Goal: Task Accomplishment & Management: Complete application form

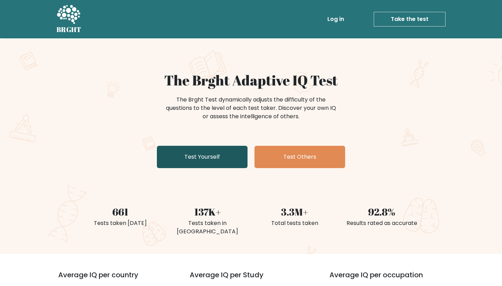
click at [225, 155] on link "Test Yourself" at bounding box center [202, 157] width 91 height 22
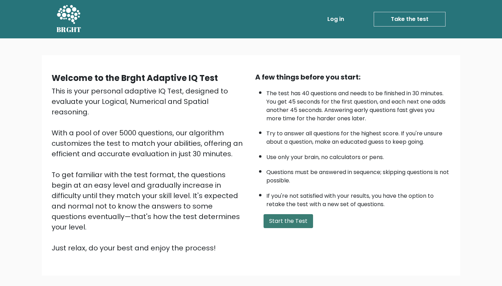
click at [280, 228] on button "Start the Test" at bounding box center [287, 221] width 49 height 14
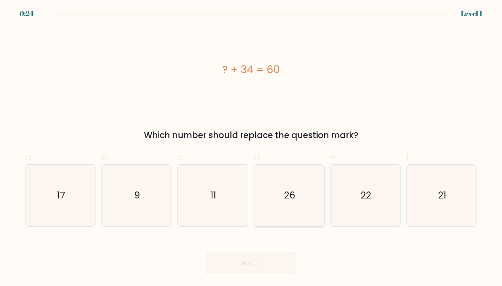
click at [302, 208] on icon "26" at bounding box center [289, 195] width 62 height 62
click at [251, 147] on input "d. 26" at bounding box center [251, 145] width 0 height 5
radio input "true"
click at [252, 259] on button "Next" at bounding box center [250, 262] width 91 height 22
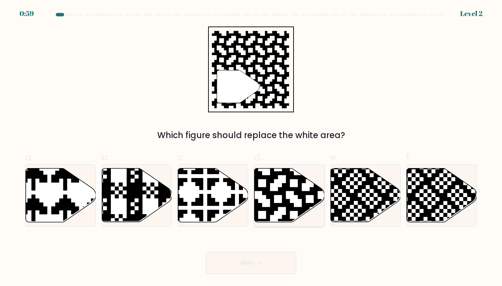
click at [280, 185] on icon at bounding box center [289, 195] width 70 height 54
click at [251, 147] on input "d." at bounding box center [251, 145] width 0 height 5
radio input "true"
click at [254, 260] on button "Next" at bounding box center [250, 262] width 91 height 22
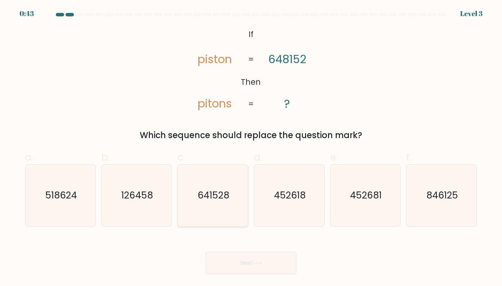
click at [206, 201] on text "641528" at bounding box center [213, 195] width 32 height 13
click at [251, 147] on input "c. 641528" at bounding box center [251, 145] width 0 height 5
radio input "true"
click at [241, 259] on button "Next" at bounding box center [250, 262] width 91 height 22
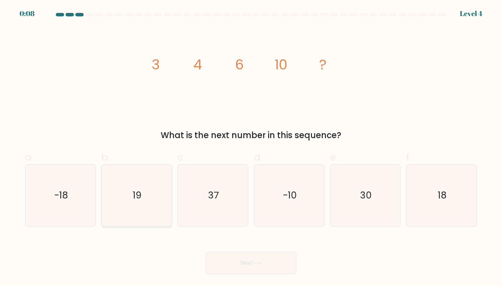
click at [123, 210] on icon "19" at bounding box center [137, 195] width 62 height 62
click at [251, 147] on input "b. 19" at bounding box center [251, 145] width 0 height 5
radio input "true"
click at [234, 262] on button "Next" at bounding box center [250, 262] width 91 height 22
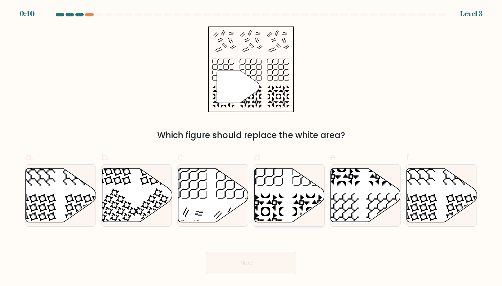
click at [296, 206] on icon at bounding box center [289, 195] width 70 height 54
click at [251, 147] on input "d." at bounding box center [251, 145] width 0 height 5
radio input "true"
click at [262, 262] on icon at bounding box center [256, 263] width 9 height 4
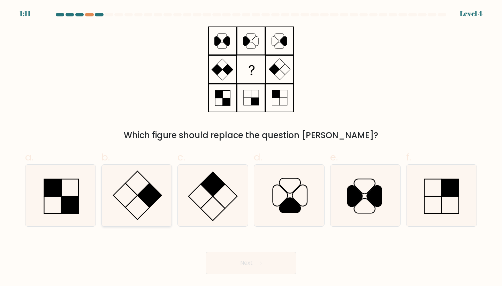
click at [150, 205] on rect at bounding box center [149, 195] width 24 height 24
click at [251, 147] on input "b." at bounding box center [251, 145] width 0 height 5
radio input "true"
click at [257, 261] on icon at bounding box center [256, 263] width 9 height 4
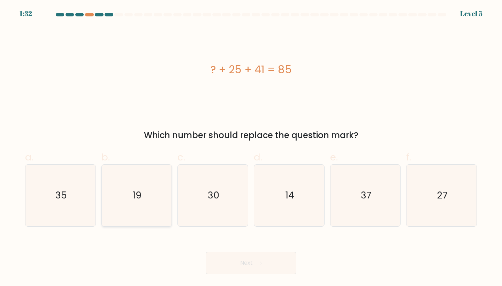
click at [132, 210] on icon "19" at bounding box center [137, 195] width 62 height 62
click at [251, 147] on input "b. 19" at bounding box center [251, 145] width 0 height 5
radio input "true"
click at [214, 255] on button "Next" at bounding box center [250, 262] width 91 height 22
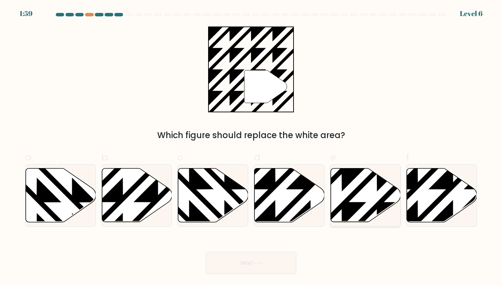
click at [363, 200] on icon at bounding box center [365, 195] width 70 height 54
click at [251, 147] on input "e." at bounding box center [251, 145] width 0 height 5
radio input "true"
click at [259, 268] on button "Next" at bounding box center [250, 262] width 91 height 22
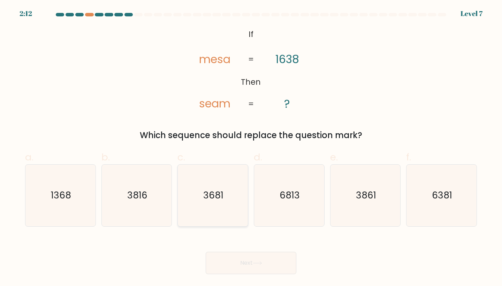
click at [205, 198] on text "3681" at bounding box center [213, 195] width 20 height 13
click at [251, 147] on input "c. 3681" at bounding box center [251, 145] width 0 height 5
radio input "true"
click at [254, 268] on button "Next" at bounding box center [250, 262] width 91 height 22
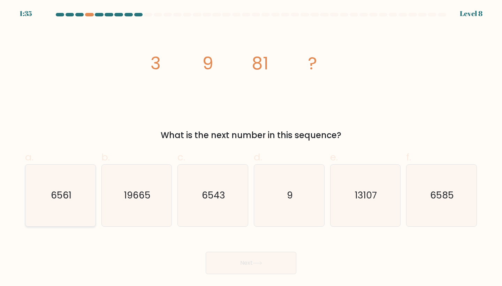
click at [65, 203] on icon "6561" at bounding box center [61, 195] width 62 height 62
click at [251, 147] on input "a. 6561" at bounding box center [251, 145] width 0 height 5
radio input "true"
click at [294, 258] on button "Next" at bounding box center [250, 262] width 91 height 22
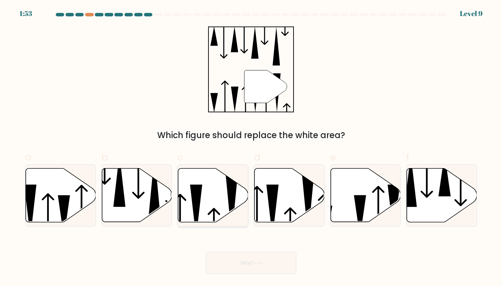
click at [229, 205] on icon at bounding box center [231, 204] width 12 height 63
click at [251, 147] on input "c." at bounding box center [251, 145] width 0 height 5
radio input "true"
click at [250, 258] on button "Next" at bounding box center [250, 262] width 91 height 22
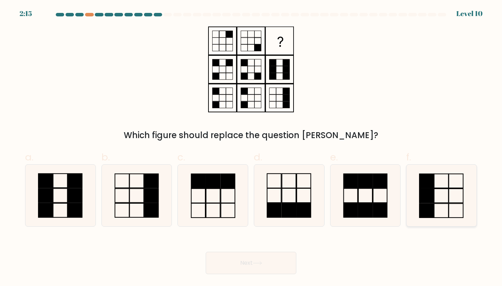
click at [441, 204] on icon at bounding box center [441, 195] width 62 height 62
click at [251, 147] on input "f." at bounding box center [251, 145] width 0 height 5
radio input "true"
click at [257, 271] on button "Next" at bounding box center [250, 262] width 91 height 22
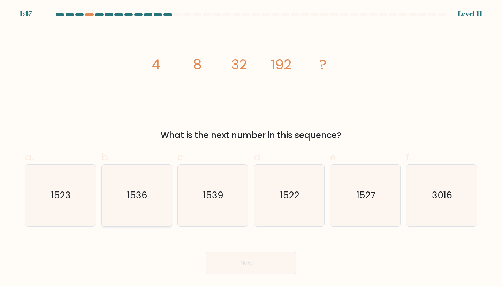
click at [135, 213] on icon "1536" at bounding box center [137, 195] width 62 height 62
click at [251, 147] on input "b. 1536" at bounding box center [251, 145] width 0 height 5
radio input "true"
click at [264, 274] on body "1:46 Level 11" at bounding box center [251, 143] width 502 height 286
click at [262, 266] on button "Next" at bounding box center [250, 262] width 91 height 22
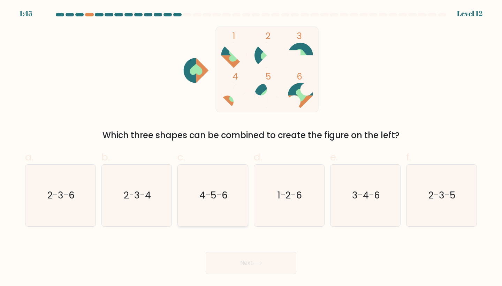
click at [202, 184] on icon "4-5-6" at bounding box center [213, 195] width 62 height 62
click at [251, 147] on input "c. 4-5-6" at bounding box center [251, 145] width 0 height 5
radio input "true"
click at [259, 264] on icon at bounding box center [256, 263] width 9 height 4
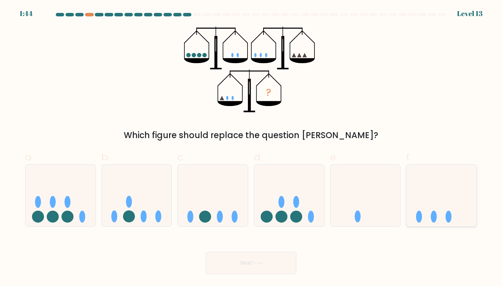
click at [436, 206] on icon at bounding box center [441, 195] width 70 height 58
click at [251, 147] on input "f." at bounding box center [251, 145] width 0 height 5
radio input "true"
click at [239, 200] on icon at bounding box center [213, 195] width 70 height 58
click at [251, 147] on input "c." at bounding box center [251, 145] width 0 height 5
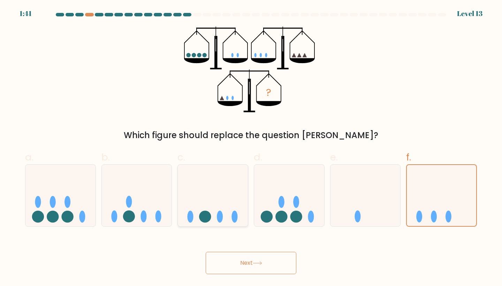
radio input "true"
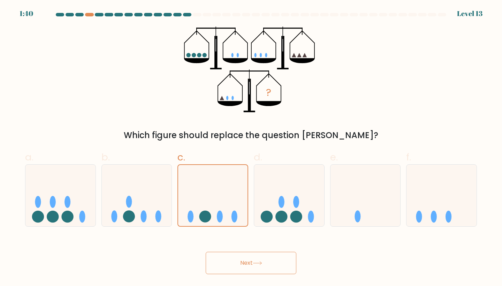
click at [265, 260] on button "Next" at bounding box center [250, 262] width 91 height 22
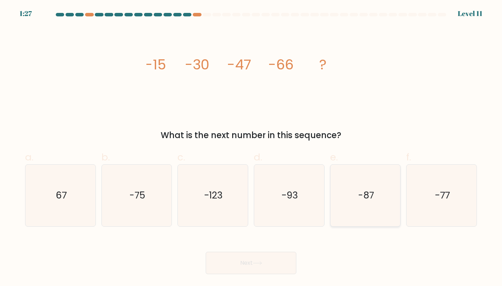
click at [378, 181] on icon "-87" at bounding box center [365, 195] width 62 height 62
click at [251, 147] on input "e. -87" at bounding box center [251, 145] width 0 height 5
radio input "true"
click at [224, 259] on button "Next" at bounding box center [250, 262] width 91 height 22
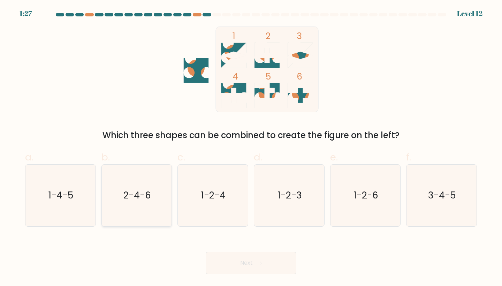
click at [138, 196] on text "2-4-6" at bounding box center [137, 195] width 28 height 13
click at [251, 147] on input "b. 2-4-6" at bounding box center [251, 145] width 0 height 5
radio input "true"
click at [223, 262] on button "Next" at bounding box center [250, 262] width 91 height 22
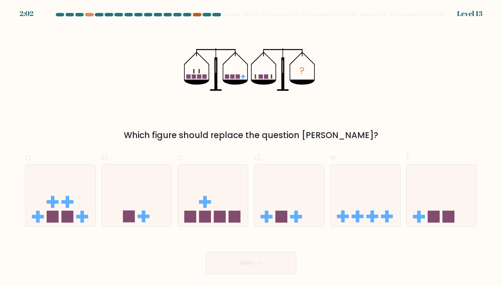
click at [197, 15] on div at bounding box center [197, 14] width 8 height 3
click at [464, 216] on icon at bounding box center [441, 195] width 70 height 58
click at [251, 147] on input "f." at bounding box center [251, 145] width 0 height 5
radio input "true"
click at [275, 264] on button "Next" at bounding box center [250, 262] width 91 height 22
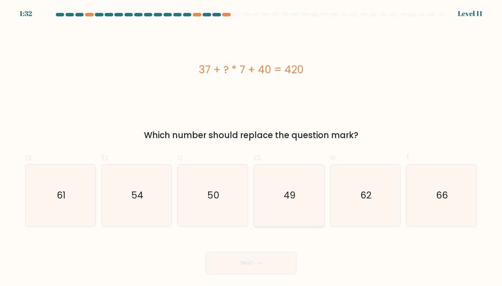
click at [278, 176] on icon "49" at bounding box center [289, 195] width 62 height 62
click at [251, 147] on input "d. 49" at bounding box center [251, 145] width 0 height 5
radio input "true"
click at [256, 262] on icon at bounding box center [256, 263] width 9 height 4
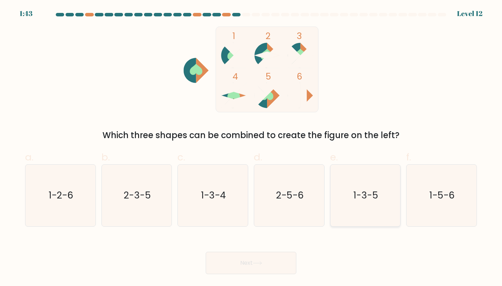
click at [351, 207] on icon "1-3-5" at bounding box center [365, 195] width 62 height 62
click at [251, 147] on input "e. 1-3-5" at bounding box center [251, 145] width 0 height 5
radio input "true"
click at [255, 271] on button "Next" at bounding box center [250, 262] width 91 height 22
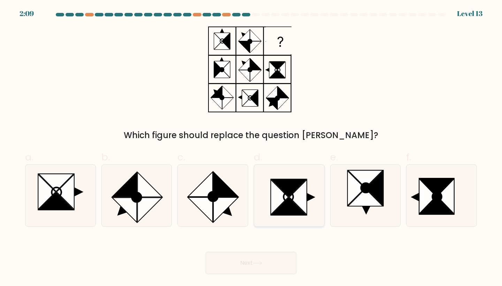
click at [296, 202] on icon at bounding box center [297, 196] width 17 height 35
click at [251, 147] on input "d." at bounding box center [251, 145] width 0 height 5
radio input "true"
click at [435, 209] on icon at bounding box center [436, 204] width 34 height 17
click at [251, 147] on input "f." at bounding box center [251, 145] width 0 height 5
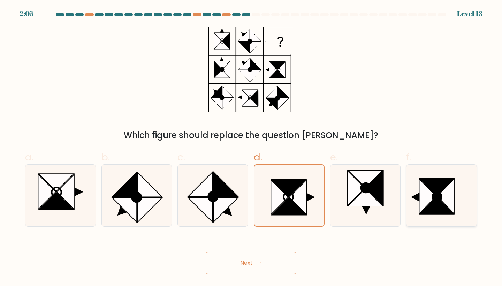
radio input "true"
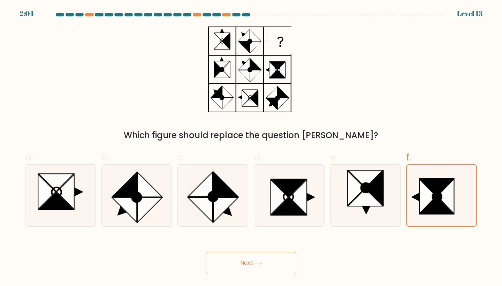
click at [256, 274] on body "2:04 Level 13" at bounding box center [251, 143] width 502 height 286
click at [256, 268] on button "Next" at bounding box center [250, 262] width 91 height 22
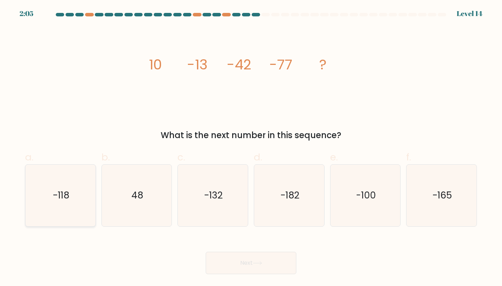
click at [67, 201] on text "-118" at bounding box center [61, 195] width 17 height 13
click at [251, 147] on input "a. -118" at bounding box center [251, 145] width 0 height 5
radio input "true"
click at [256, 264] on icon at bounding box center [256, 263] width 9 height 4
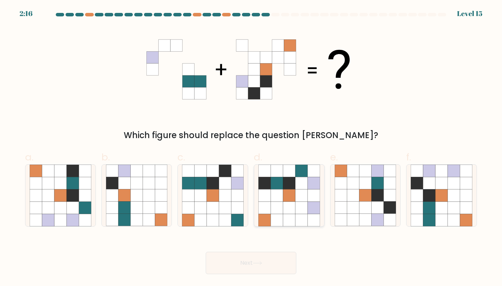
click at [302, 214] on icon at bounding box center [301, 219] width 12 height 12
click at [251, 147] on input "d." at bounding box center [251, 145] width 0 height 5
radio input "true"
click at [237, 268] on button "Next" at bounding box center [250, 262] width 91 height 22
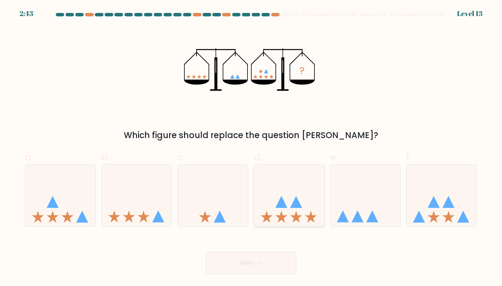
click at [280, 201] on icon at bounding box center [281, 202] width 12 height 12
click at [251, 147] on input "d." at bounding box center [251, 145] width 0 height 5
radio input "true"
click at [261, 255] on button "Next" at bounding box center [250, 262] width 91 height 22
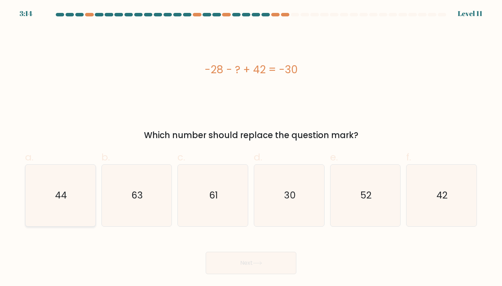
click at [35, 187] on icon "44" at bounding box center [61, 195] width 62 height 62
click at [251, 147] on input "a. 44" at bounding box center [251, 145] width 0 height 5
radio input "true"
click at [266, 260] on button "Next" at bounding box center [250, 262] width 91 height 22
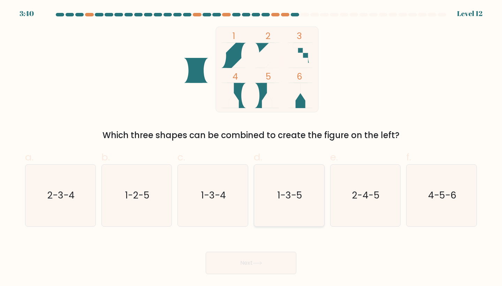
click at [283, 202] on icon "1-3-5" at bounding box center [289, 195] width 62 height 62
click at [251, 147] on input "d. 1-3-5" at bounding box center [251, 145] width 0 height 5
radio input "true"
click at [263, 258] on button "Next" at bounding box center [250, 262] width 91 height 22
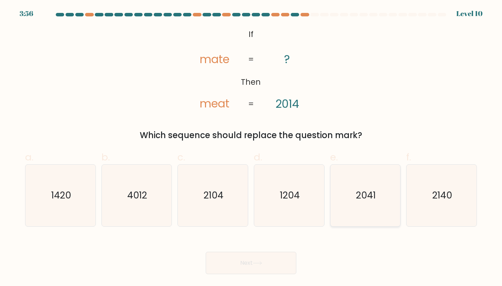
click at [370, 209] on icon "2041" at bounding box center [365, 195] width 62 height 62
click at [251, 147] on input "e. 2041" at bounding box center [251, 145] width 0 height 5
radio input "true"
click at [370, 209] on icon "2041" at bounding box center [365, 195] width 61 height 61
click at [251, 147] on input "e. 2041" at bounding box center [251, 145] width 0 height 5
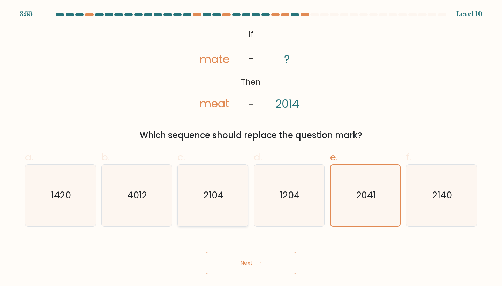
click at [239, 196] on icon "2104" at bounding box center [213, 195] width 62 height 62
click at [251, 147] on input "c. 2104" at bounding box center [251, 145] width 0 height 5
radio input "true"
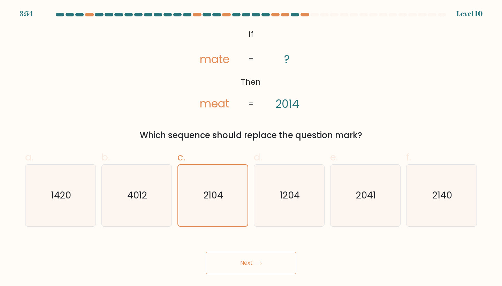
click at [239, 251] on div "Next" at bounding box center [251, 254] width 460 height 39
click at [239, 259] on button "Next" at bounding box center [250, 262] width 91 height 22
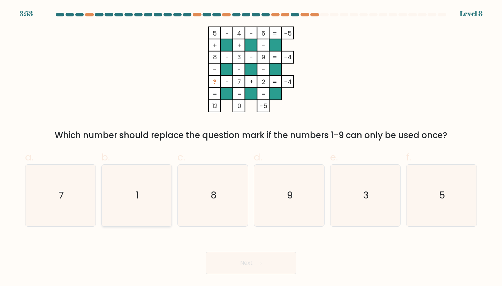
click at [124, 178] on icon "1" at bounding box center [137, 195] width 62 height 62
click at [251, 147] on input "b. 1" at bounding box center [251, 145] width 0 height 5
radio input "true"
click at [267, 267] on button "Next" at bounding box center [250, 262] width 91 height 22
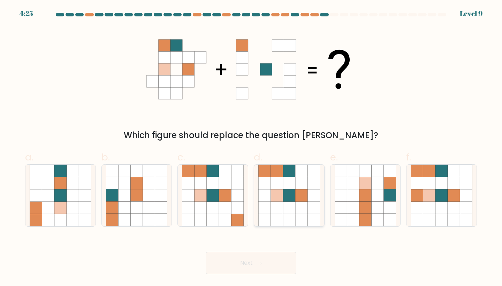
click at [312, 212] on icon at bounding box center [313, 207] width 12 height 12
click at [251, 147] on input "d." at bounding box center [251, 145] width 0 height 5
radio input "true"
click at [254, 263] on icon at bounding box center [256, 263] width 9 height 4
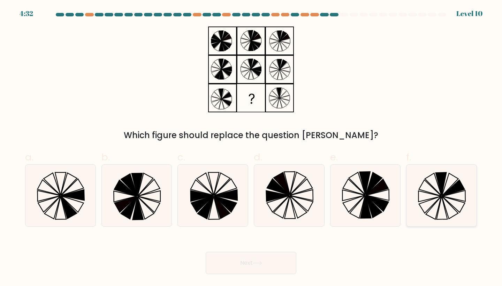
click at [431, 197] on icon at bounding box center [441, 195] width 62 height 62
click at [251, 147] on input "f." at bounding box center [251, 145] width 0 height 5
radio input "true"
click at [235, 263] on button "Next" at bounding box center [250, 262] width 91 height 22
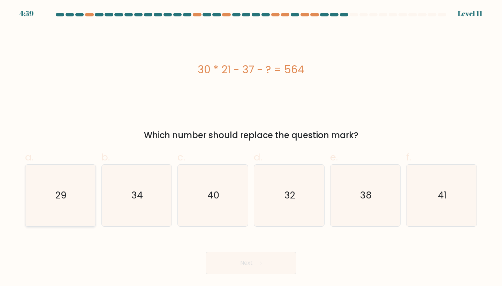
click at [52, 209] on icon "29" at bounding box center [61, 195] width 62 height 62
click at [251, 147] on input "a. 29" at bounding box center [251, 145] width 0 height 5
radio input "true"
click at [233, 257] on button "Next" at bounding box center [250, 262] width 91 height 22
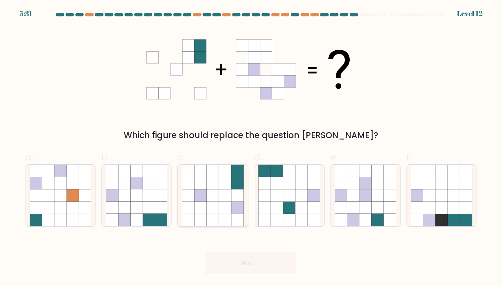
click at [223, 197] on icon at bounding box center [225, 195] width 12 height 12
click at [251, 147] on input "c." at bounding box center [251, 145] width 0 height 5
radio input "true"
click at [145, 219] on icon at bounding box center [149, 219] width 12 height 12
click at [251, 147] on input "b." at bounding box center [251, 145] width 0 height 5
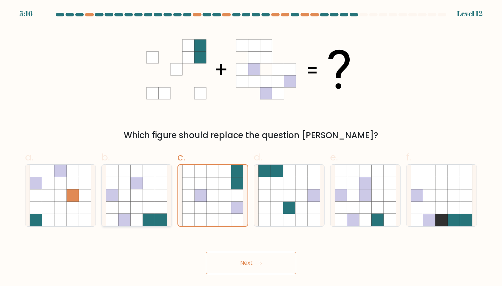
radio input "true"
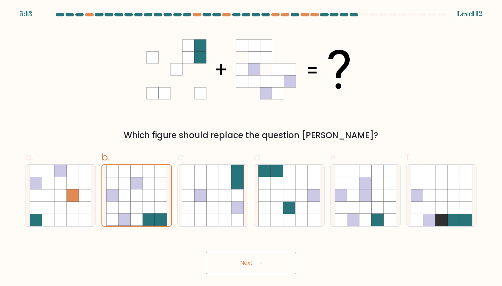
click at [238, 263] on button "Next" at bounding box center [250, 262] width 91 height 22
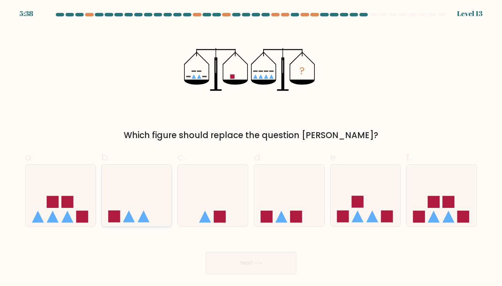
click at [150, 191] on icon at bounding box center [137, 195] width 70 height 58
click at [251, 147] on input "b." at bounding box center [251, 145] width 0 height 5
radio input "true"
click at [350, 215] on icon at bounding box center [365, 195] width 70 height 58
click at [251, 147] on input "e." at bounding box center [251, 145] width 0 height 5
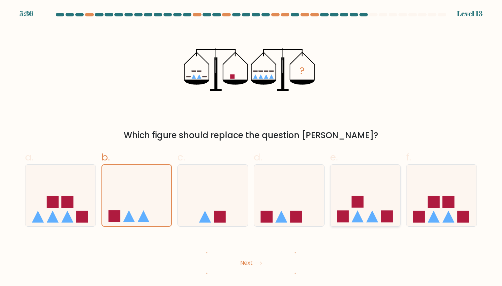
radio input "true"
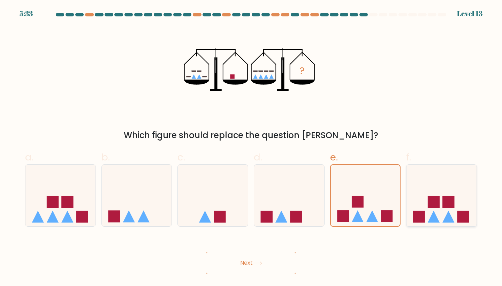
click at [456, 210] on icon at bounding box center [441, 195] width 70 height 58
click at [251, 147] on input "f." at bounding box center [251, 145] width 0 height 5
radio input "true"
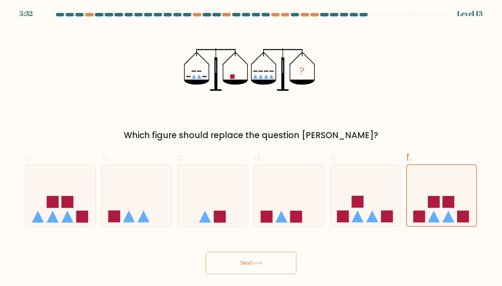
click at [280, 264] on button "Next" at bounding box center [250, 262] width 91 height 22
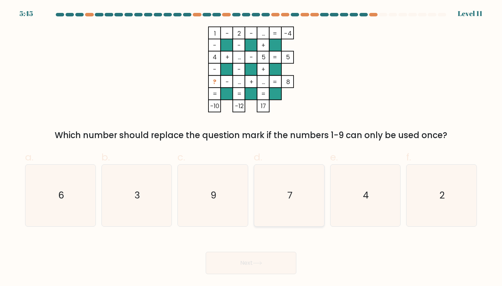
click at [302, 178] on icon "7" at bounding box center [289, 195] width 62 height 62
click at [251, 147] on input "d. 7" at bounding box center [251, 145] width 0 height 5
radio input "true"
click at [243, 257] on button "Next" at bounding box center [250, 262] width 91 height 22
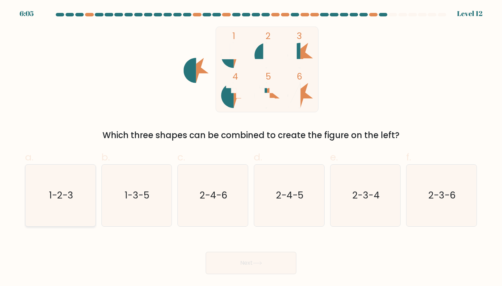
click at [31, 207] on icon "1-2-3" at bounding box center [61, 195] width 62 height 62
click at [251, 147] on input "a. 1-2-3" at bounding box center [251, 145] width 0 height 5
radio input "true"
click at [240, 259] on button "Next" at bounding box center [250, 262] width 91 height 22
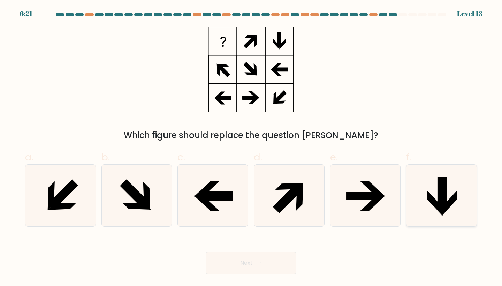
click at [451, 200] on icon at bounding box center [448, 203] width 15 height 25
click at [251, 147] on input "f." at bounding box center [251, 145] width 0 height 5
radio input "true"
click at [224, 201] on icon at bounding box center [213, 195] width 62 height 62
click at [251, 147] on input "c." at bounding box center [251, 145] width 0 height 5
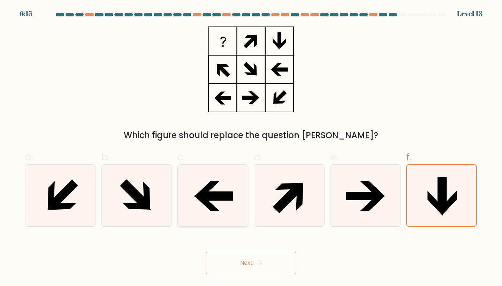
radio input "true"
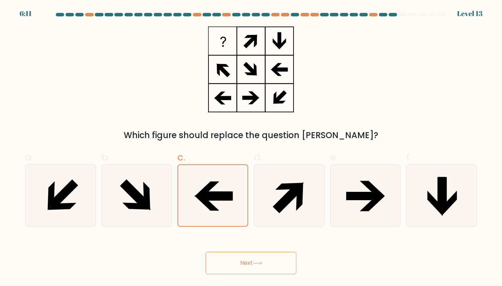
click at [262, 270] on button "Next" at bounding box center [250, 262] width 91 height 22
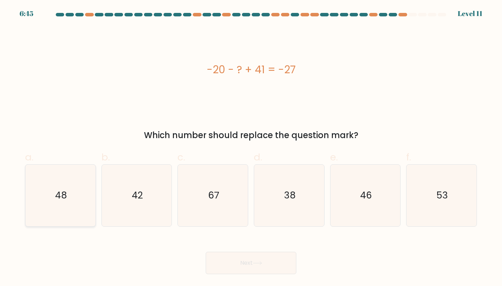
click at [60, 224] on icon "48" at bounding box center [61, 195] width 62 height 62
click at [251, 147] on input "a. 48" at bounding box center [251, 145] width 0 height 5
radio input "true"
click at [230, 266] on button "Next" at bounding box center [250, 262] width 91 height 22
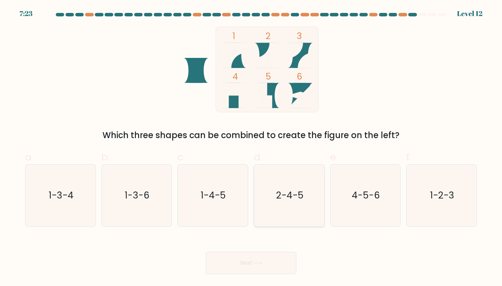
click at [269, 205] on icon "2-4-5" at bounding box center [289, 195] width 62 height 62
click at [251, 147] on input "d. 2-4-5" at bounding box center [251, 145] width 0 height 5
radio input "true"
click at [261, 254] on button "Next" at bounding box center [250, 262] width 91 height 22
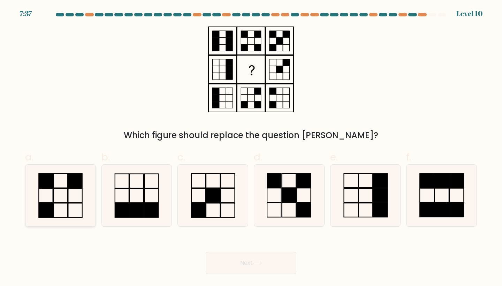
click at [61, 193] on icon at bounding box center [61, 195] width 62 height 62
click at [251, 147] on input "a." at bounding box center [251, 145] width 0 height 5
radio input "true"
click at [252, 260] on button "Next" at bounding box center [250, 262] width 91 height 22
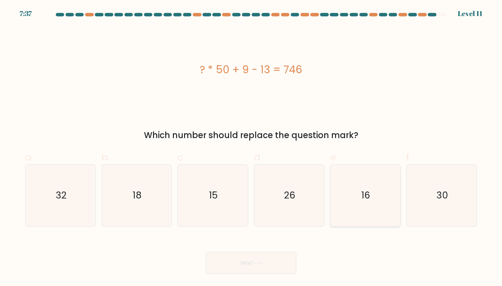
click at [381, 196] on icon "16" at bounding box center [365, 195] width 62 height 62
click at [251, 147] on input "e. 16" at bounding box center [251, 145] width 0 height 5
radio input "true"
click at [251, 264] on button "Next" at bounding box center [250, 262] width 91 height 22
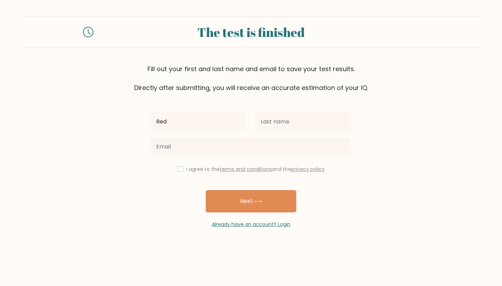
type input "Red"
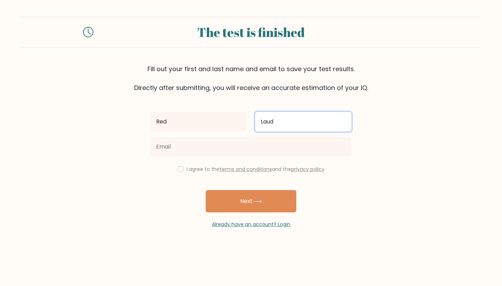
type input "Laud"
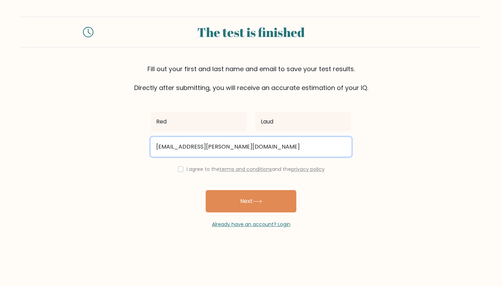
type input "[EMAIL_ADDRESS][PERSON_NAME][DOMAIN_NAME]"
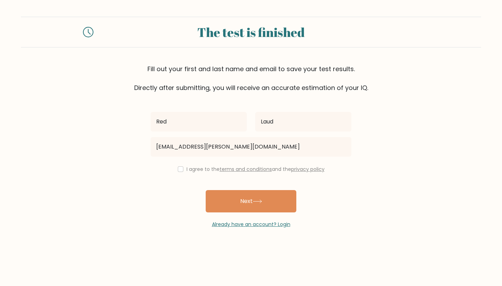
click at [178, 170] on input "checkbox" at bounding box center [181, 169] width 6 height 6
checkbox input "true"
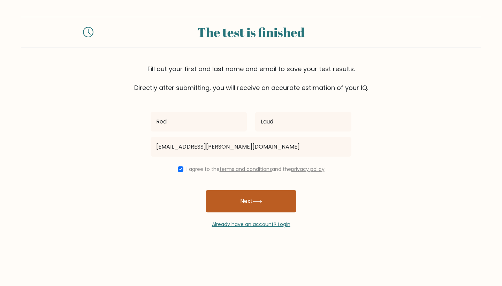
click at [236, 201] on button "Next" at bounding box center [250, 201] width 91 height 22
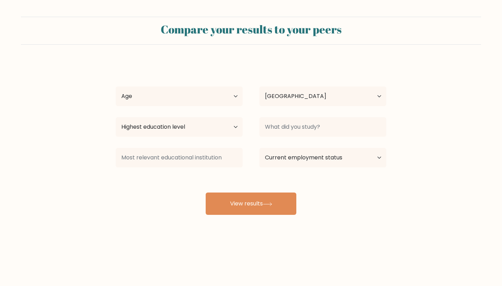
select select "US"
select select "25_34"
select select "masters_degree"
select select "PH"
select select "other"
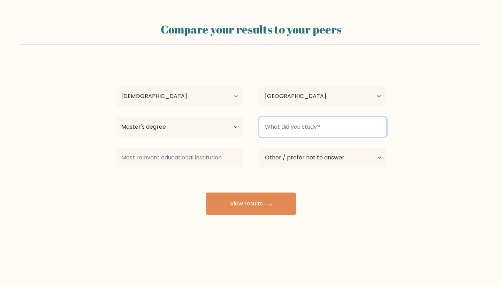
click at [301, 131] on input at bounding box center [322, 127] width 127 height 20
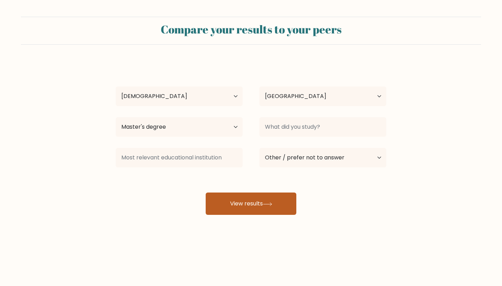
click at [250, 198] on button "View results" at bounding box center [250, 203] width 91 height 22
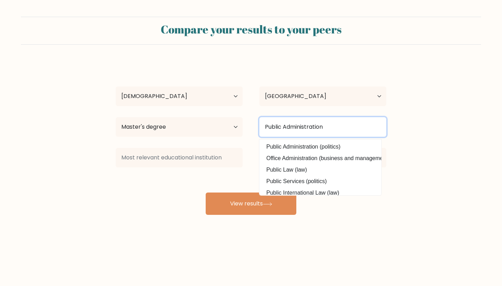
type input "Public Administration"
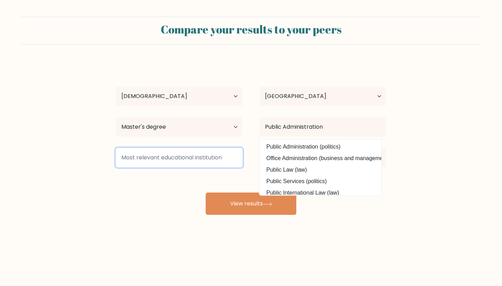
click at [236, 156] on input at bounding box center [179, 158] width 127 height 20
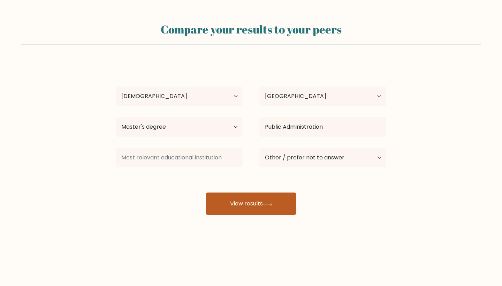
click at [246, 210] on button "View results" at bounding box center [250, 203] width 91 height 22
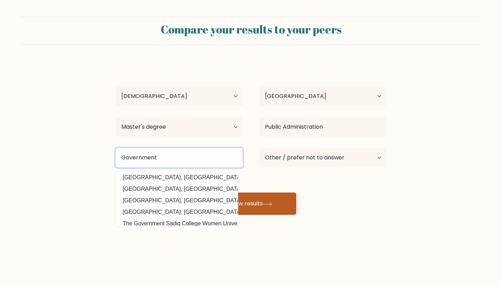
type input "Government"
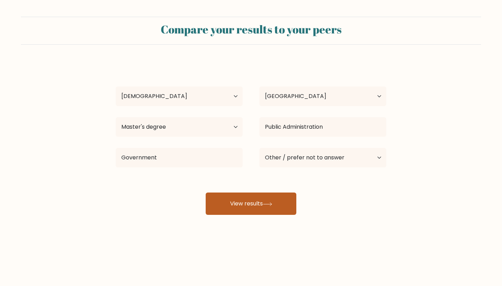
click at [245, 199] on button "View results" at bounding box center [250, 203] width 91 height 22
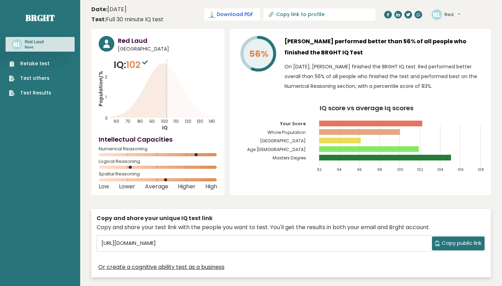
click at [227, 16] on span "Download PDF" at bounding box center [235, 14] width 36 height 7
